Goal: Transaction & Acquisition: Purchase product/service

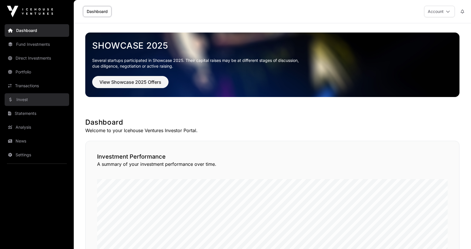
click at [27, 105] on link "Invest" at bounding box center [37, 99] width 65 height 13
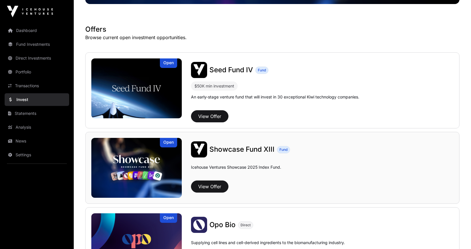
scroll to position [93, 0]
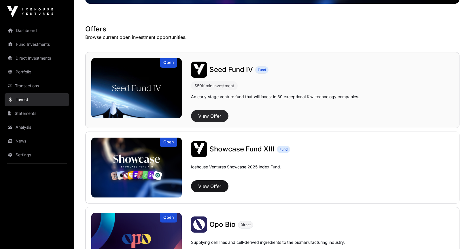
click at [217, 116] on button "View Offer" at bounding box center [209, 116] width 37 height 12
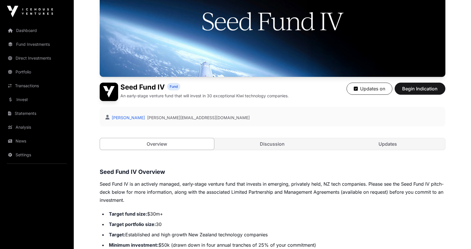
scroll to position [86, 0]
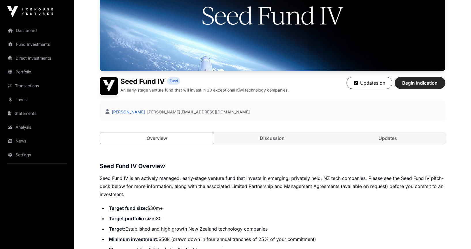
click at [426, 88] on button "Begin Indication" at bounding box center [420, 83] width 51 height 12
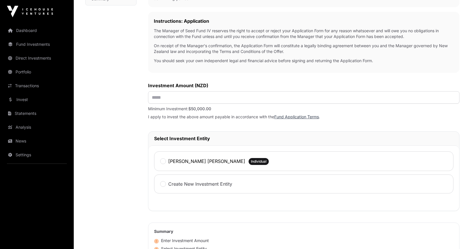
scroll to position [166, 0]
click at [253, 100] on input "text" at bounding box center [304, 98] width 312 height 12
type input "********"
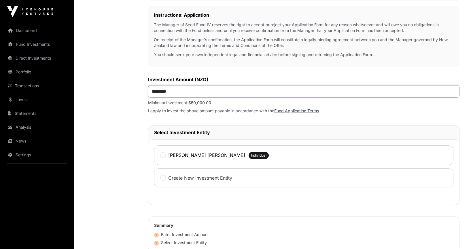
scroll to position [173, 0]
click at [347, 60] on div "Instructions: Application The Manager of Seed Fund IV reserves the right to acc…" at bounding box center [304, 36] width 312 height 61
click at [243, 40] on p "On receipt of the Manager's confirmation, the Application Form will constitute …" at bounding box center [304, 43] width 300 height 12
click at [191, 158] on label "[PERSON_NAME] [PERSON_NAME]" at bounding box center [206, 156] width 77 height 7
